Goal: Transaction & Acquisition: Book appointment/travel/reservation

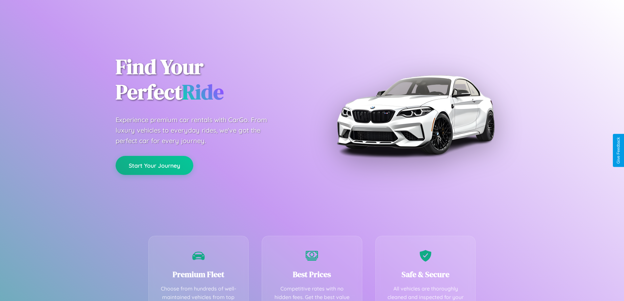
scroll to position [191, 0]
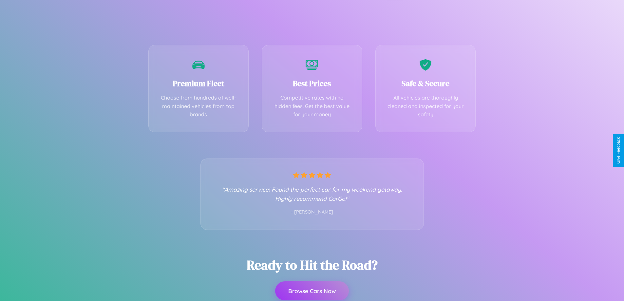
click at [312, 291] on button "Browse Cars Now" at bounding box center [312, 290] width 74 height 19
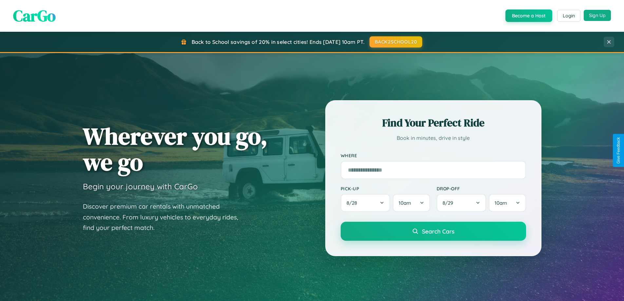
click at [597, 15] on button "Sign Up" at bounding box center [596, 15] width 27 height 11
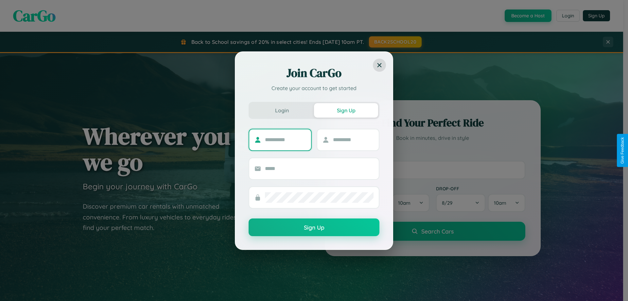
click at [285, 139] on input "text" at bounding box center [285, 140] width 41 height 10
type input "*****"
click at [353, 139] on input "text" at bounding box center [353, 140] width 41 height 10
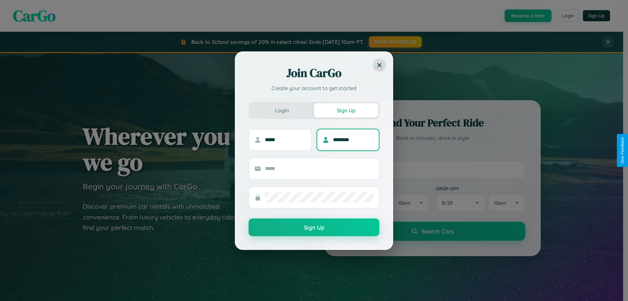
type input "********"
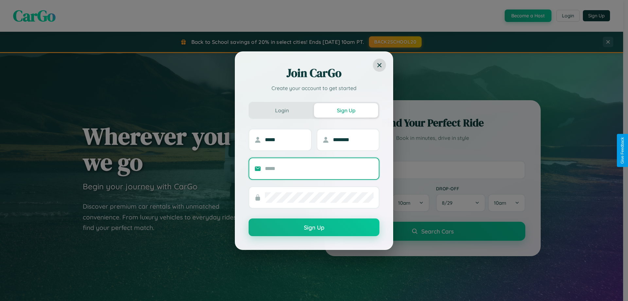
click at [319, 168] on input "text" at bounding box center [319, 168] width 109 height 10
type input "**********"
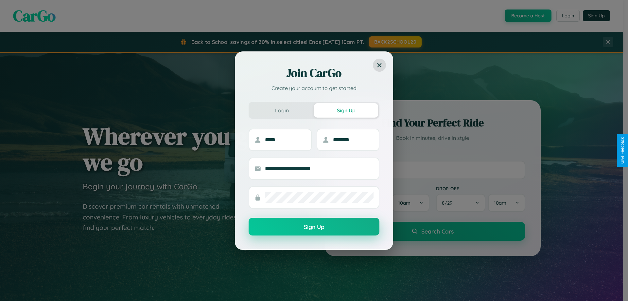
click at [314, 227] on button "Sign Up" at bounding box center [314, 227] width 131 height 18
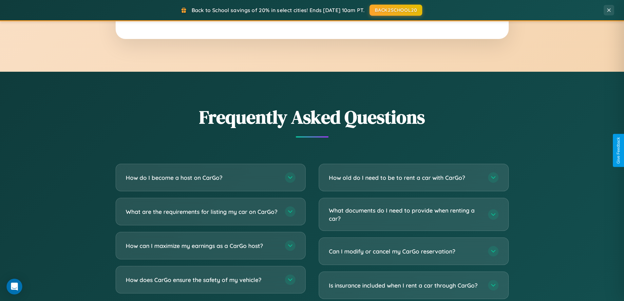
scroll to position [1259, 0]
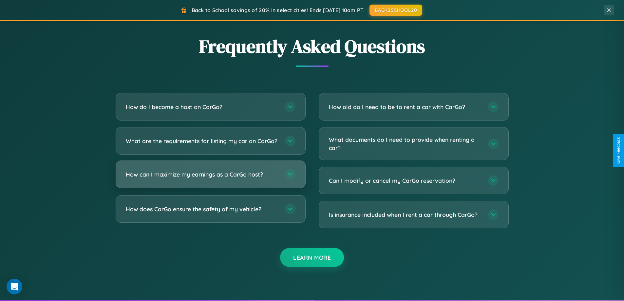
click at [210, 178] on h3 "How can I maximize my earnings as a CarGo host?" at bounding box center [202, 174] width 153 height 8
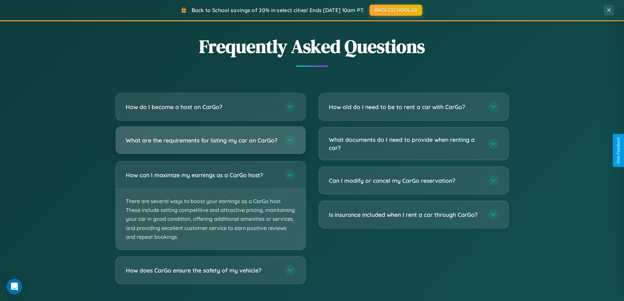
click at [210, 143] on h3 "What are the requirements for listing my car on CarGo?" at bounding box center [202, 140] width 153 height 8
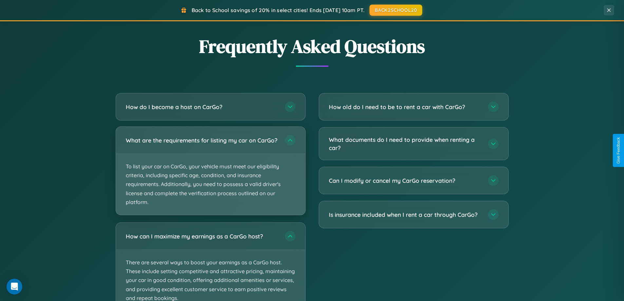
click at [210, 173] on p "To list your car on CarGo, your vehicle must meet our eligibility criteria, inc…" at bounding box center [210, 184] width 189 height 61
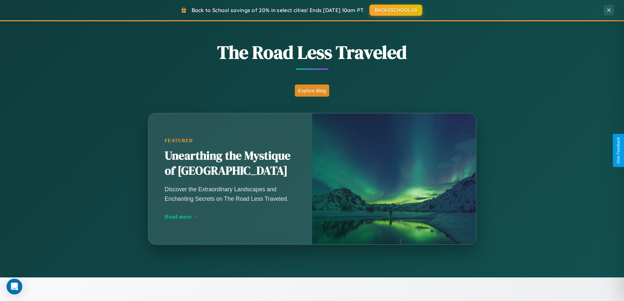
scroll to position [450, 0]
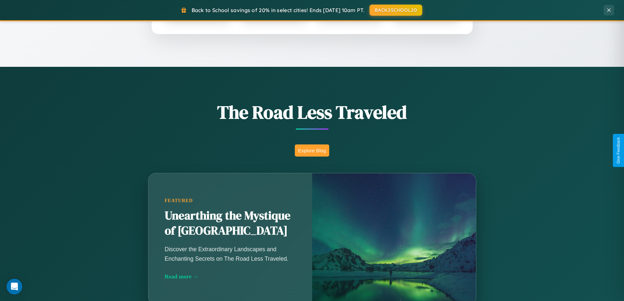
click at [312, 150] on button "Explore Blog" at bounding box center [312, 150] width 34 height 12
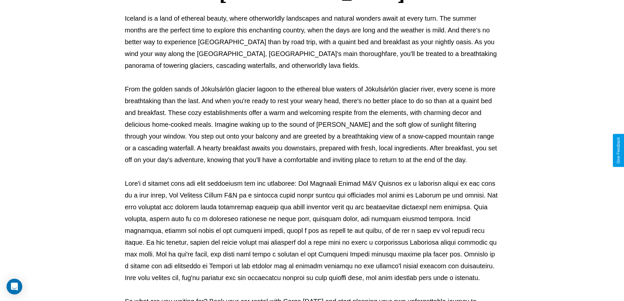
scroll to position [212, 0]
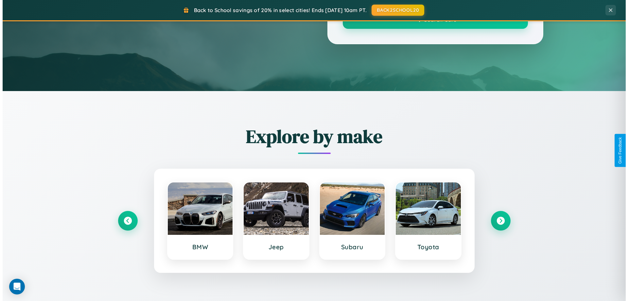
scroll to position [450, 0]
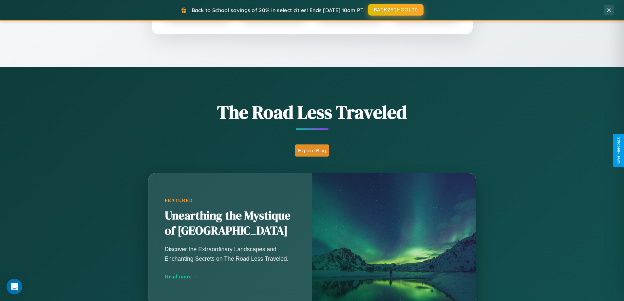
click at [395, 10] on button "BACK2SCHOOL20" at bounding box center [395, 10] width 55 height 12
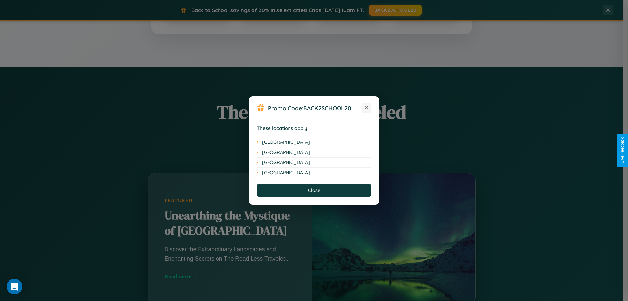
click at [367, 108] on icon at bounding box center [367, 108] width 4 height 4
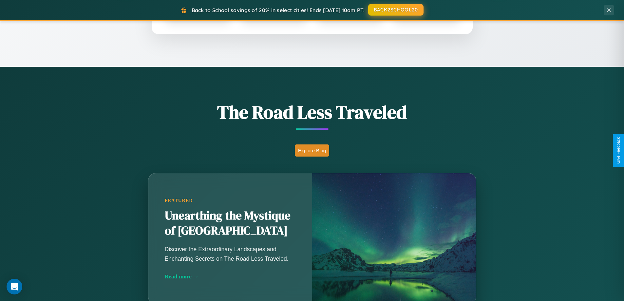
click at [395, 10] on button "BACK2SCHOOL20" at bounding box center [395, 10] width 55 height 12
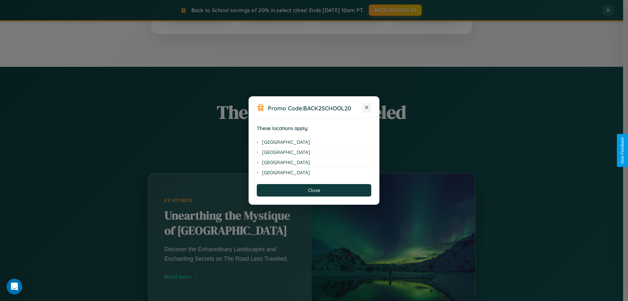
click at [367, 108] on icon at bounding box center [367, 108] width 4 height 4
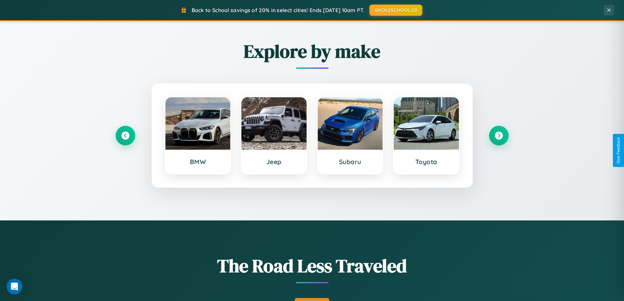
scroll to position [282, 0]
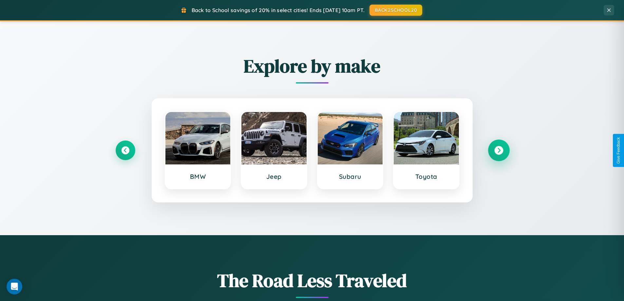
click at [498, 150] on icon at bounding box center [498, 150] width 9 height 9
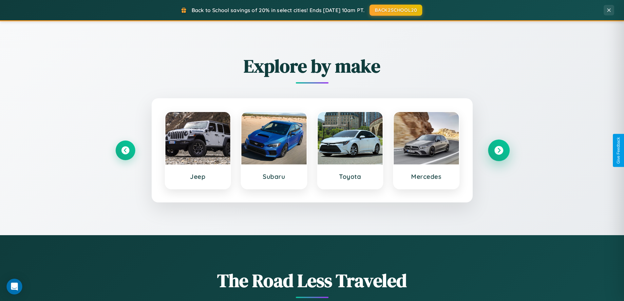
click at [498, 150] on icon at bounding box center [498, 150] width 9 height 9
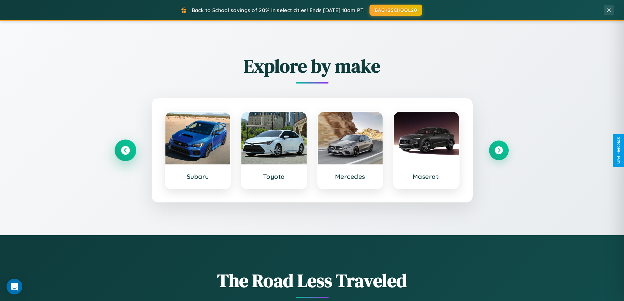
click at [125, 150] on icon at bounding box center [125, 150] width 9 height 9
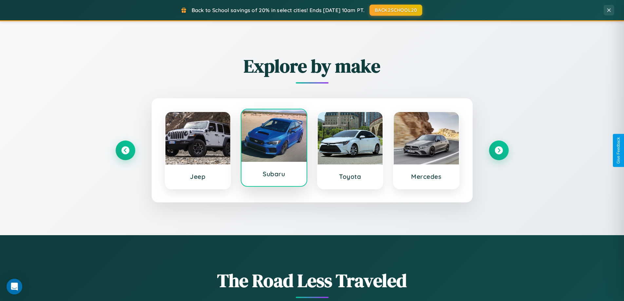
click at [274, 148] on div at bounding box center [273, 135] width 65 height 52
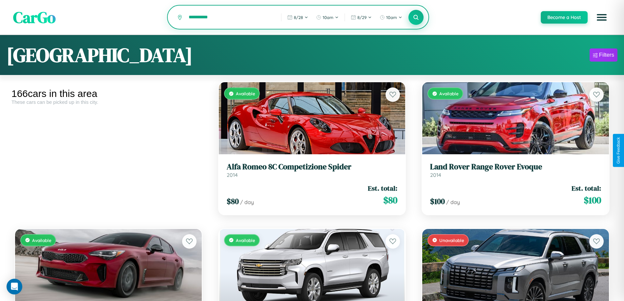
type input "**********"
click at [415, 18] on icon at bounding box center [416, 17] width 6 height 6
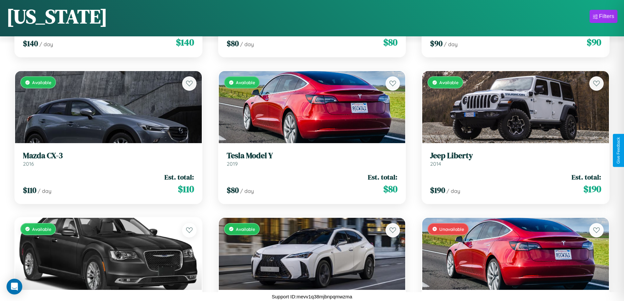
scroll to position [6981, 0]
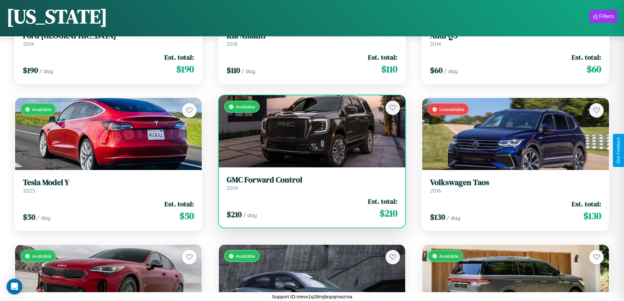
click at [309, 183] on h3 "GMC Forward Control" at bounding box center [311, 179] width 171 height 9
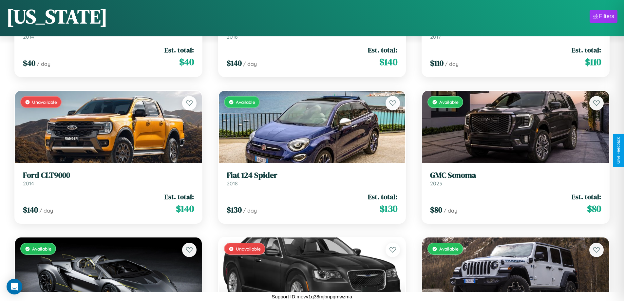
scroll to position [385, 0]
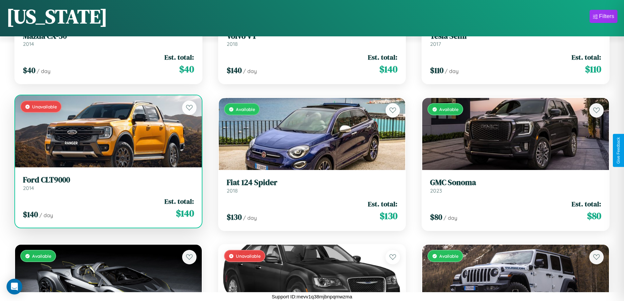
click at [107, 183] on h3 "Ford CLT9000" at bounding box center [108, 179] width 171 height 9
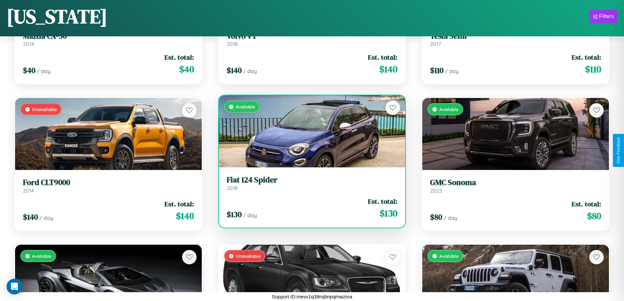
scroll to position [6101, 0]
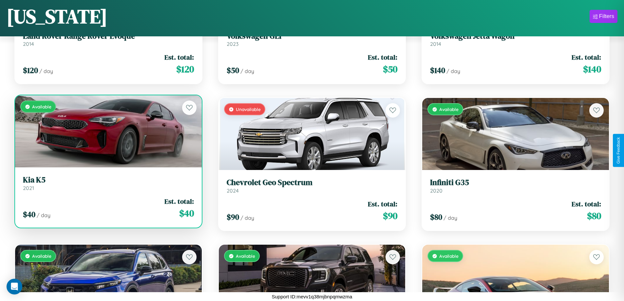
click at [107, 185] on h3 "Kia K5" at bounding box center [108, 179] width 171 height 9
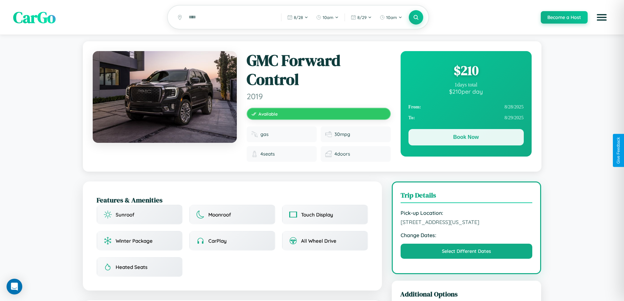
click at [465, 138] on button "Book Now" at bounding box center [465, 137] width 115 height 16
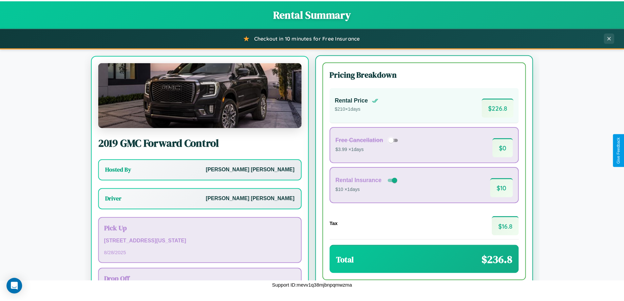
scroll to position [30, 0]
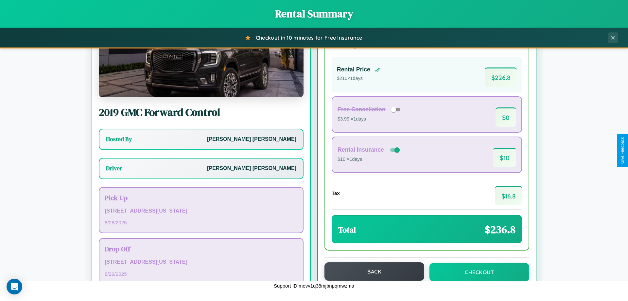
click at [371, 271] on button "Back" at bounding box center [375, 271] width 100 height 18
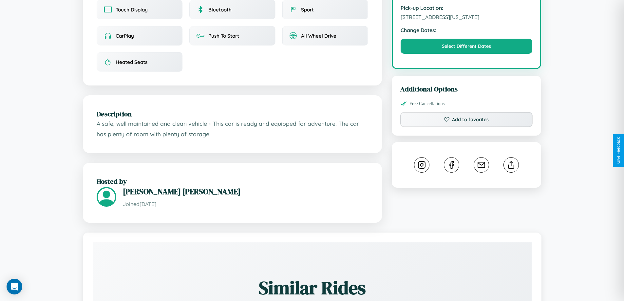
scroll to position [235, 0]
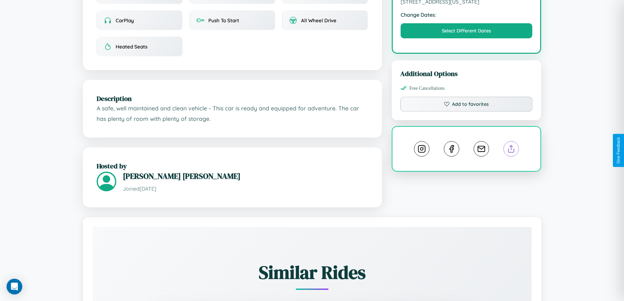
click at [511, 150] on line at bounding box center [511, 147] width 0 height 5
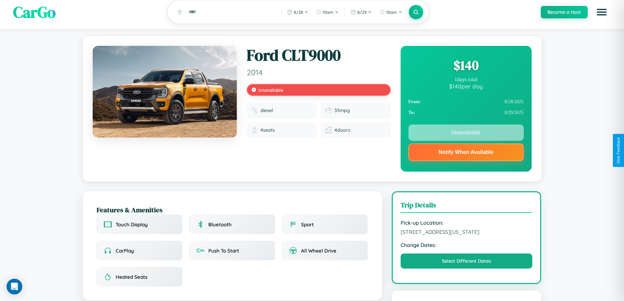
scroll to position [0, 0]
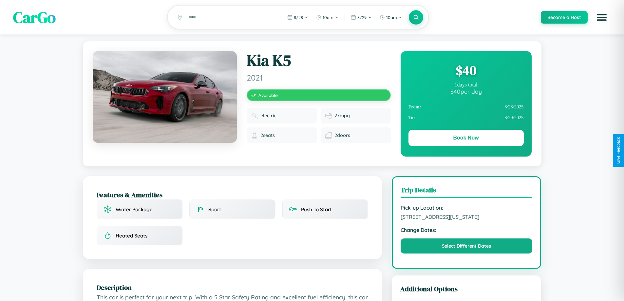
scroll to position [222, 0]
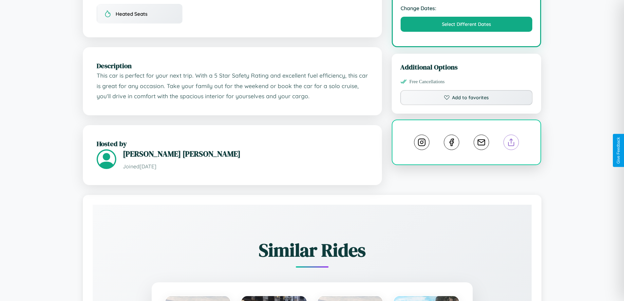
click at [511, 143] on line at bounding box center [511, 141] width 0 height 5
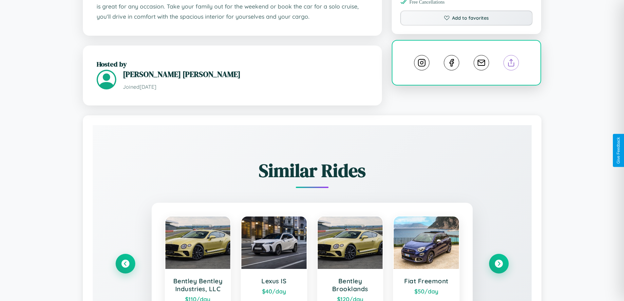
scroll to position [384, 0]
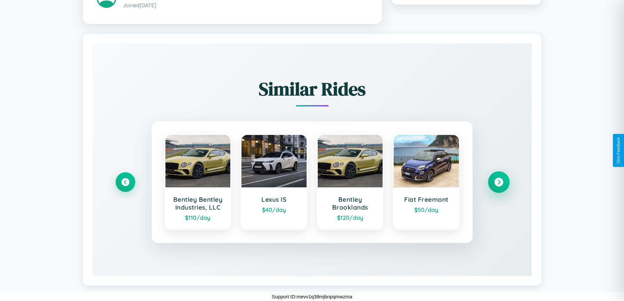
click at [498, 182] on icon at bounding box center [498, 181] width 9 height 9
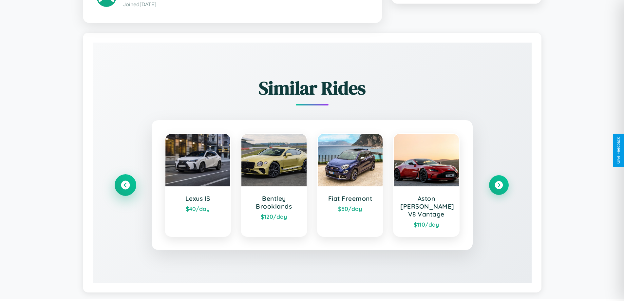
click at [125, 182] on icon at bounding box center [125, 184] width 9 height 9
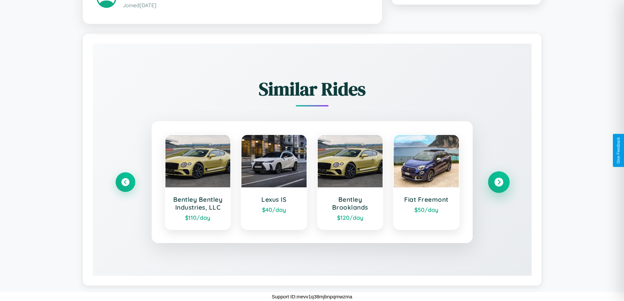
click at [498, 182] on icon at bounding box center [498, 181] width 9 height 9
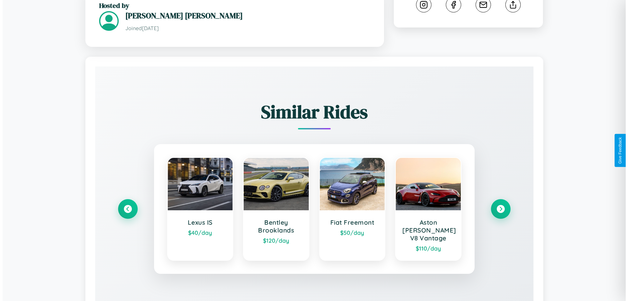
scroll to position [0, 0]
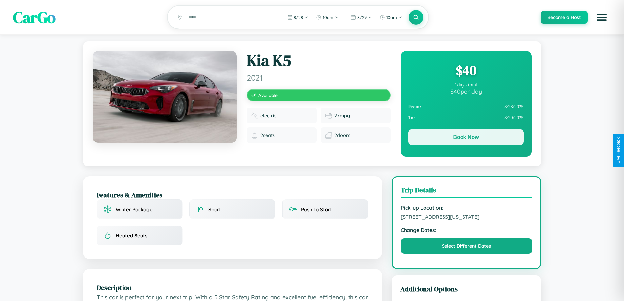
click at [465, 138] on button "Book Now" at bounding box center [465, 137] width 115 height 16
